Goal: Task Accomplishment & Management: Complete application form

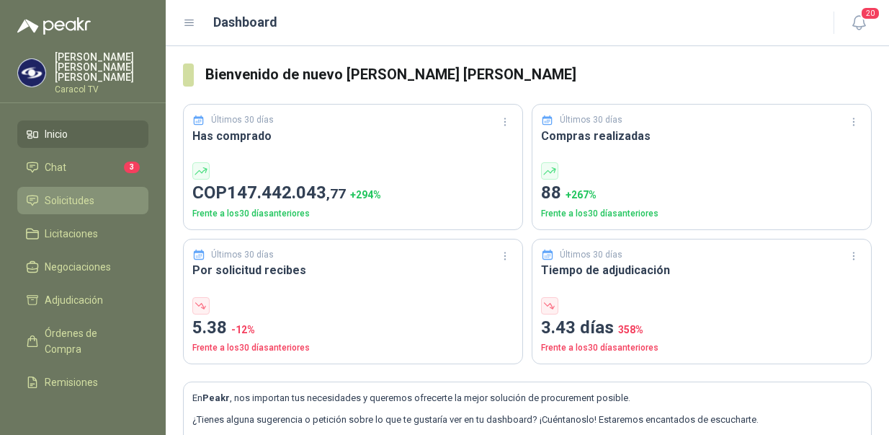
click at [81, 187] on link "Solicitudes" at bounding box center [82, 200] width 131 height 27
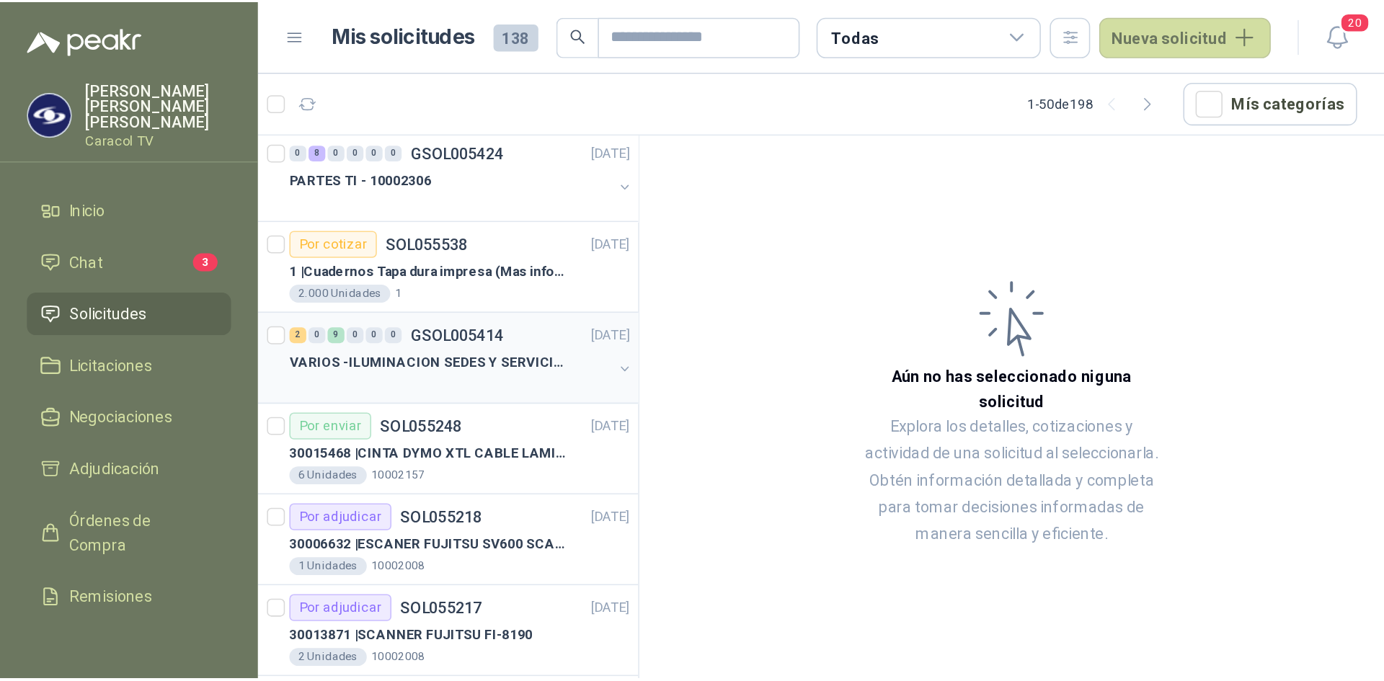
scroll to position [144, 0]
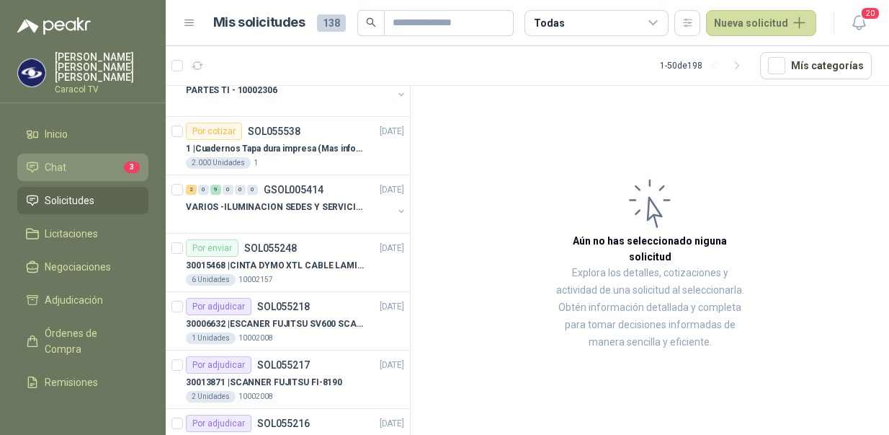
click at [49, 160] on span "Chat" at bounding box center [56, 167] width 22 height 16
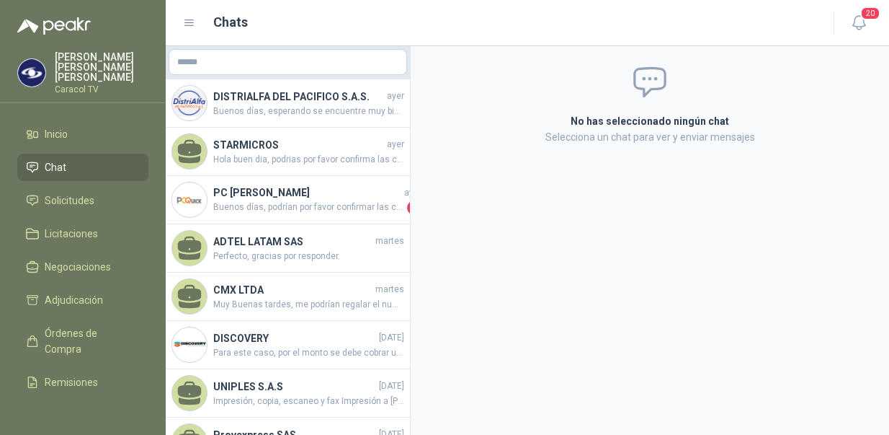
click at [48, 159] on span "Chat" at bounding box center [56, 167] width 22 height 16
click at [60, 126] on span "Inicio" at bounding box center [56, 134] width 23 height 16
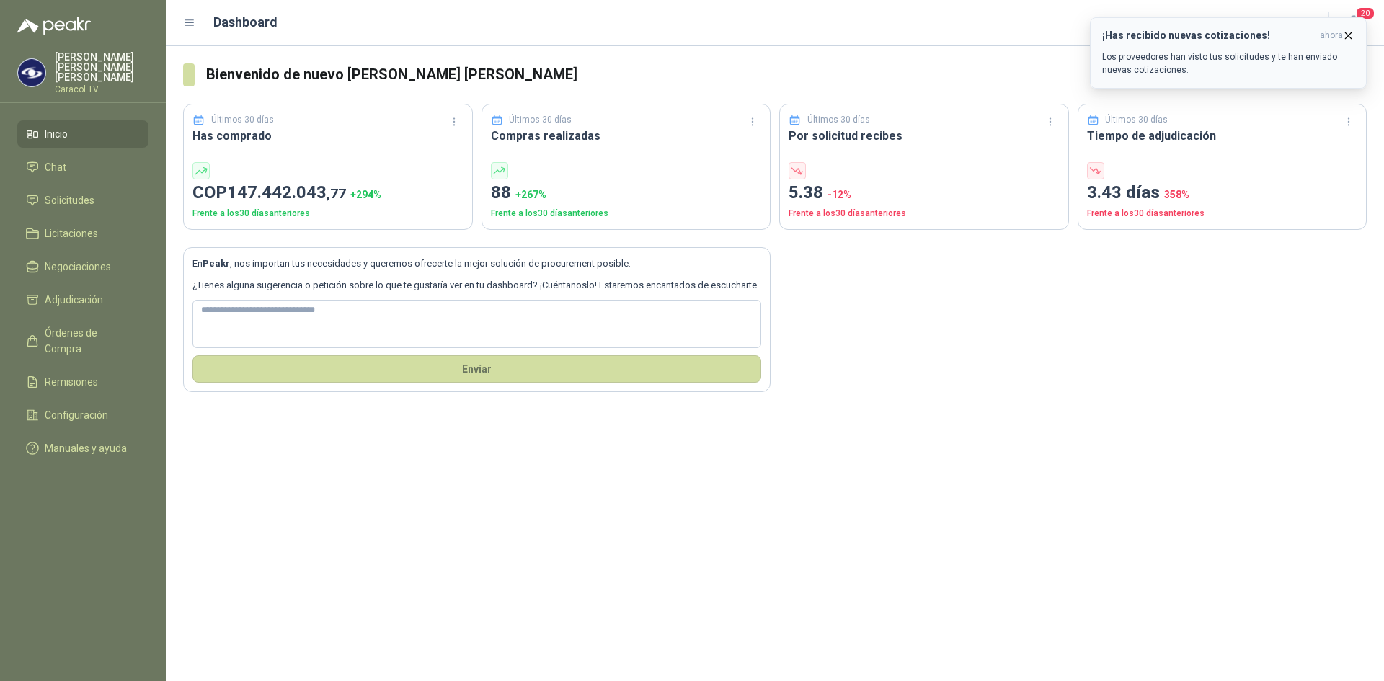
click at [1106, 33] on icon "button" at bounding box center [1348, 36] width 12 height 12
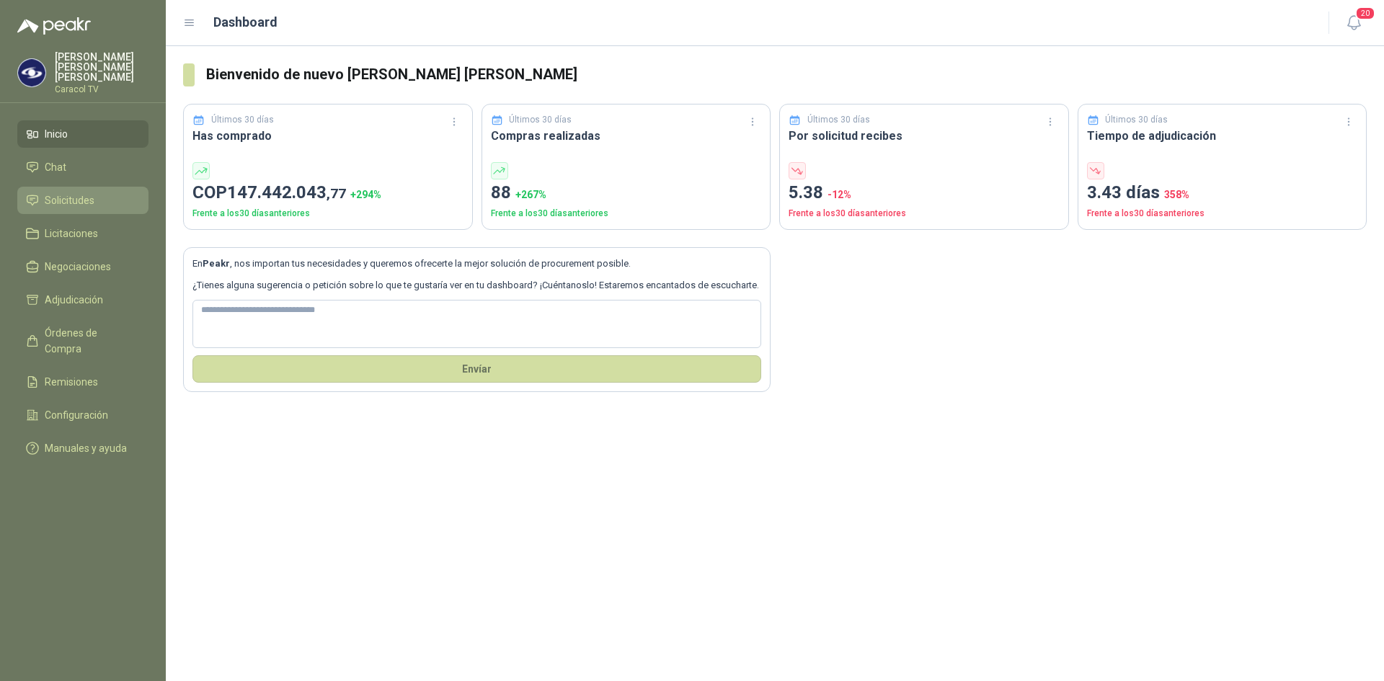
click at [73, 194] on span "Solicitudes" at bounding box center [70, 200] width 50 height 16
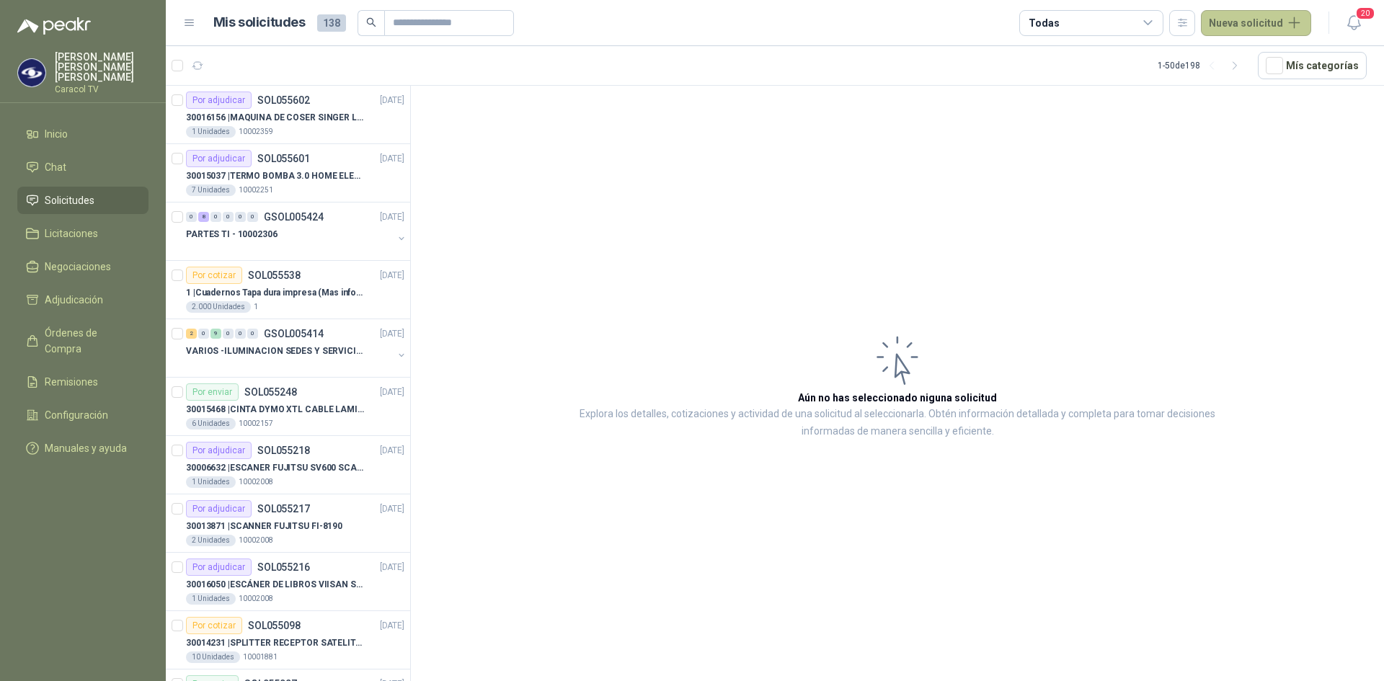
click at [1106, 22] on button "Nueva solicitud" at bounding box center [1256, 23] width 110 height 26
click at [1106, 56] on link "Solicitud" at bounding box center [1273, 57] width 123 height 25
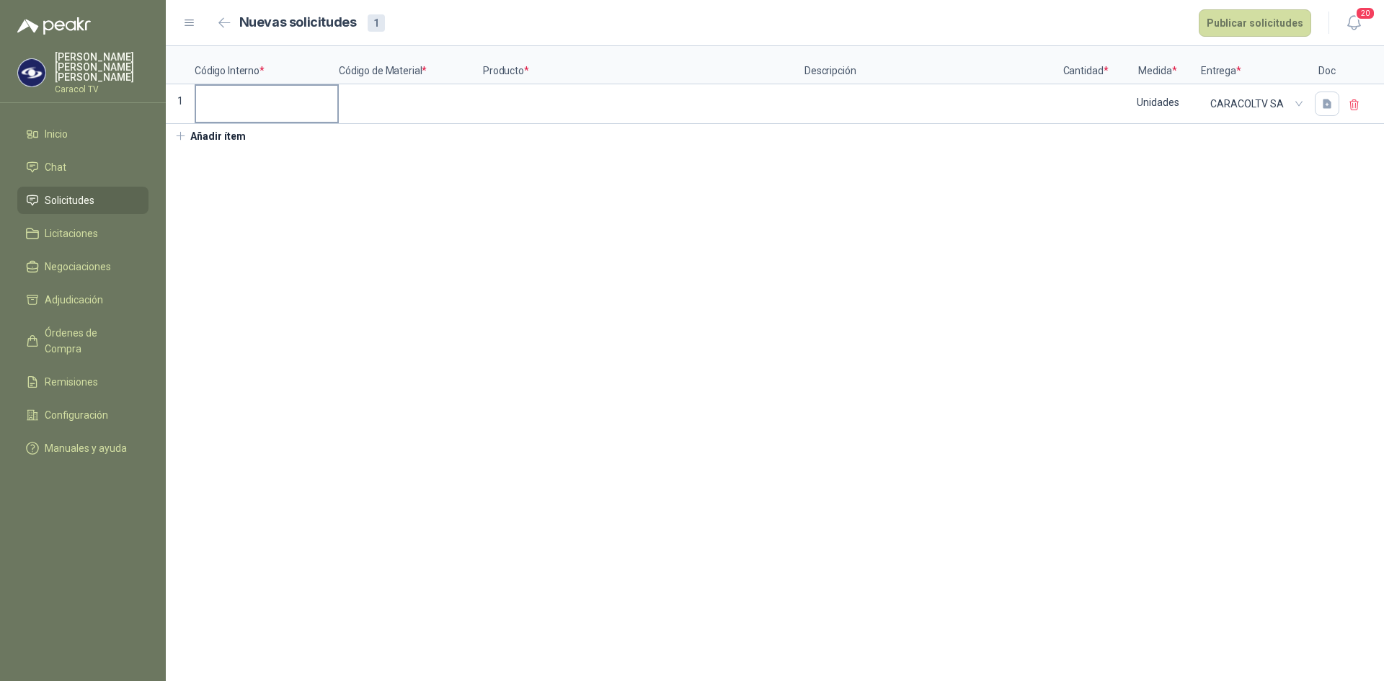
click at [220, 95] on input at bounding box center [266, 100] width 141 height 28
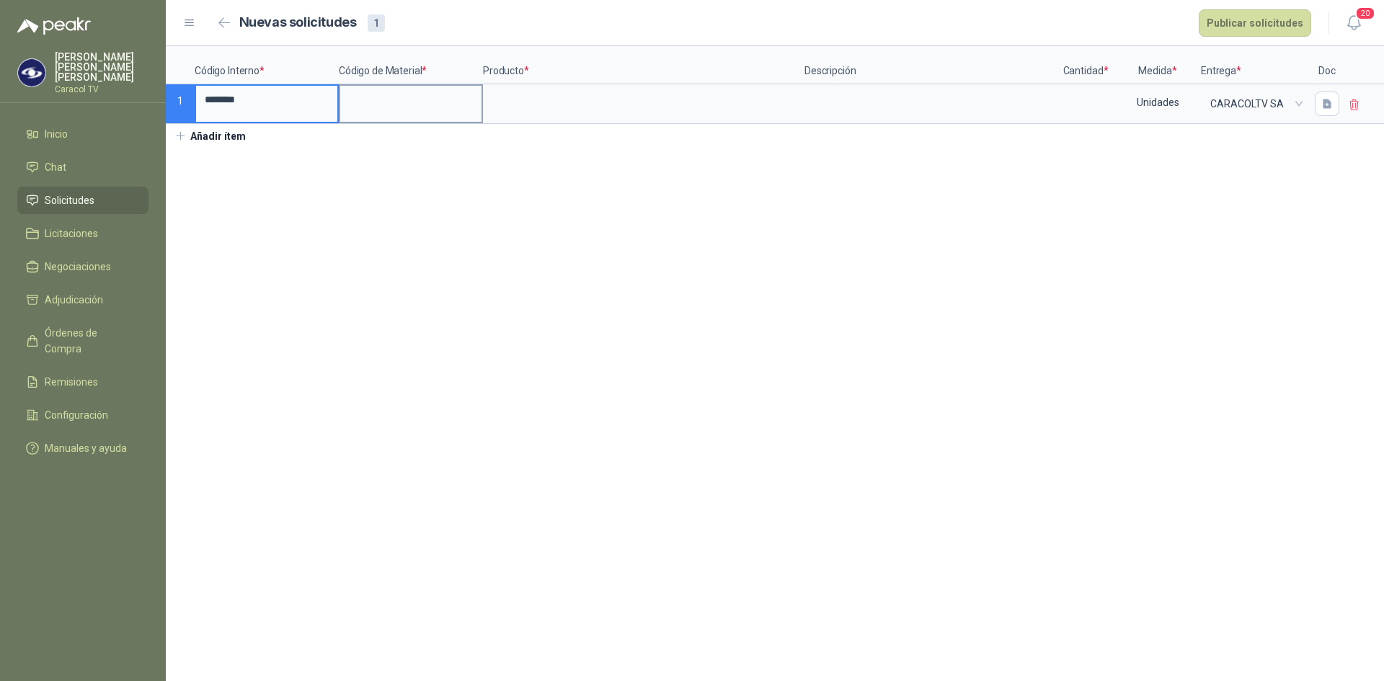
click at [375, 108] on input at bounding box center [410, 100] width 141 height 28
click at [615, 99] on input at bounding box center [643, 100] width 319 height 28
